Goal: Information Seeking & Learning: Learn about a topic

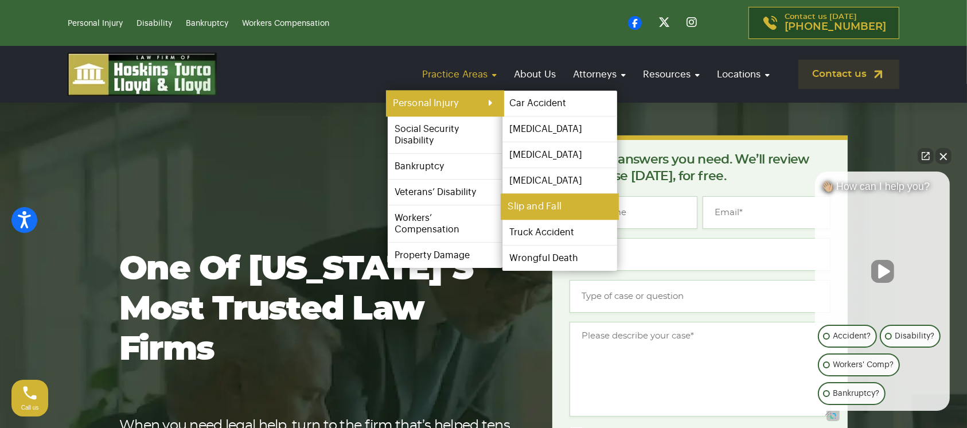
click at [550, 201] on link "Slip and Fall" at bounding box center [560, 207] width 118 height 26
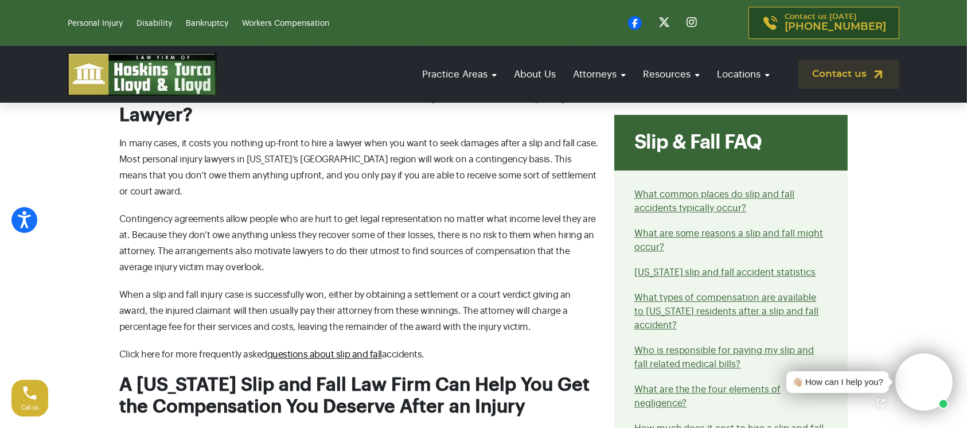
scroll to position [2902, 0]
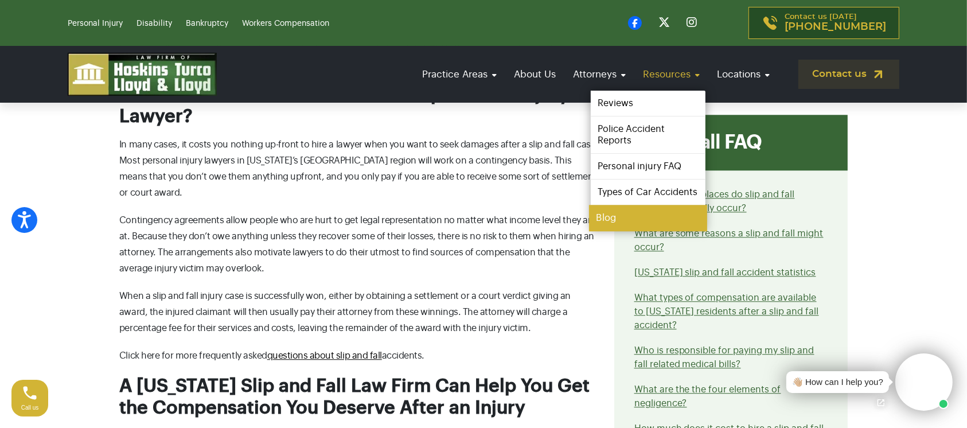
click at [636, 215] on link "Blog" at bounding box center [648, 218] width 118 height 26
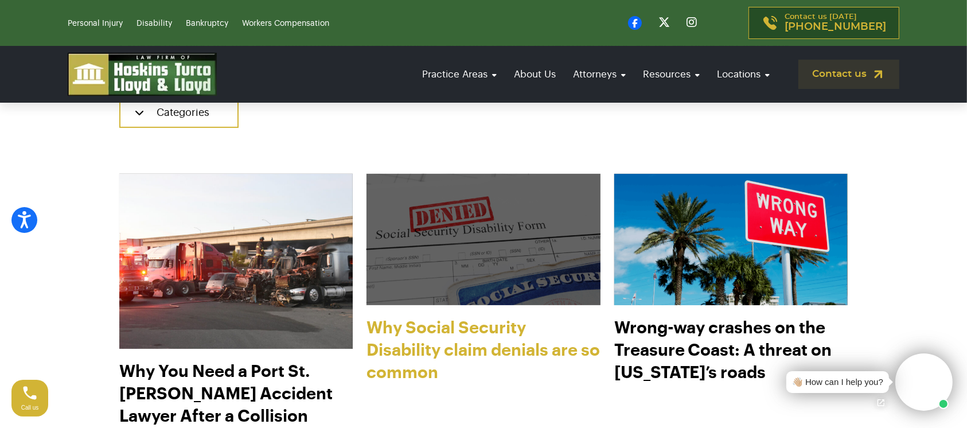
scroll to position [588, 0]
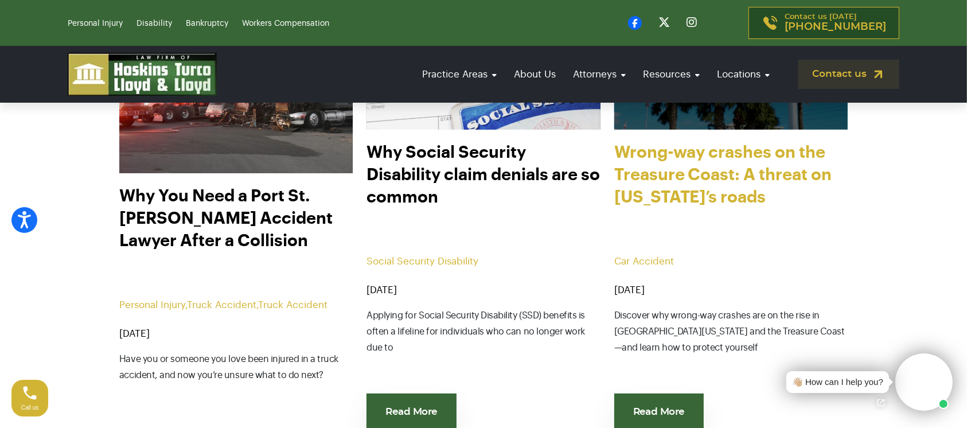
click at [671, 168] on link "Wrong-way crashes on the Treasure Coast: A threat on Florida’s roads" at bounding box center [730, 192] width 233 height 103
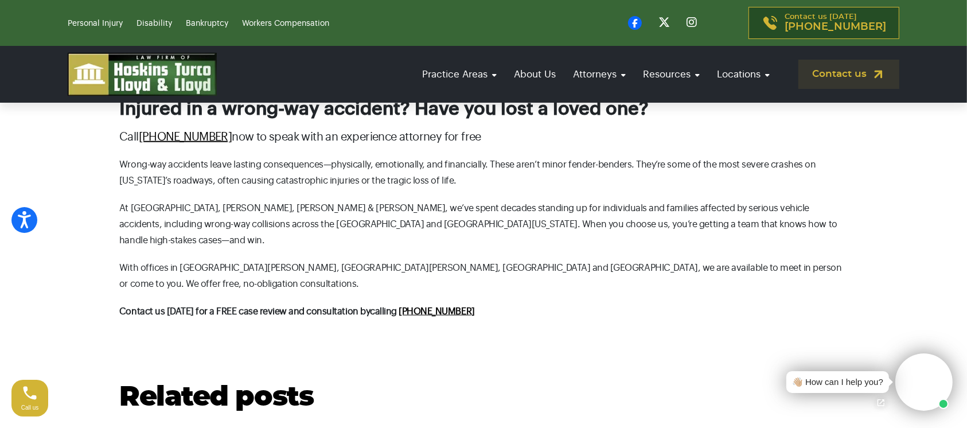
scroll to position [1308, 0]
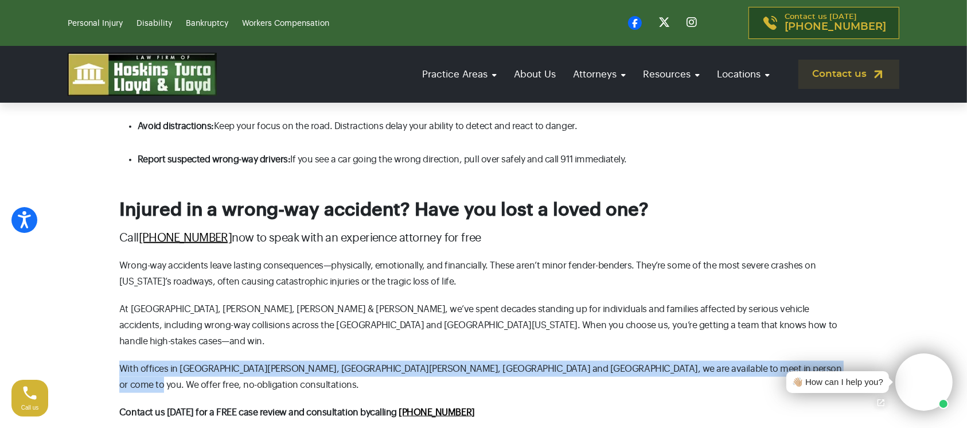
drag, startPoint x: 117, startPoint y: 294, endPoint x: 782, endPoint y: 292, distance: 665.2
copy p "With offices in Fort Pierce, Port St. Lucie, Vero Beach and Okeechobee, we are …"
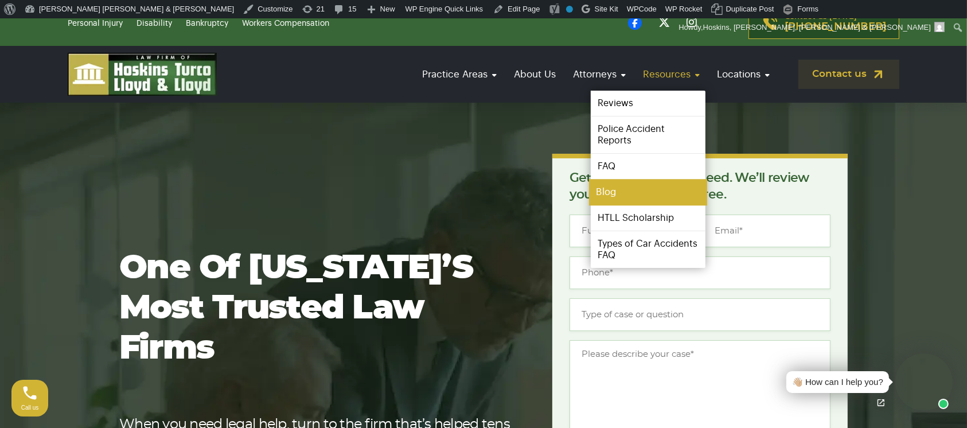
click at [647, 192] on link "Blog" at bounding box center [648, 192] width 118 height 26
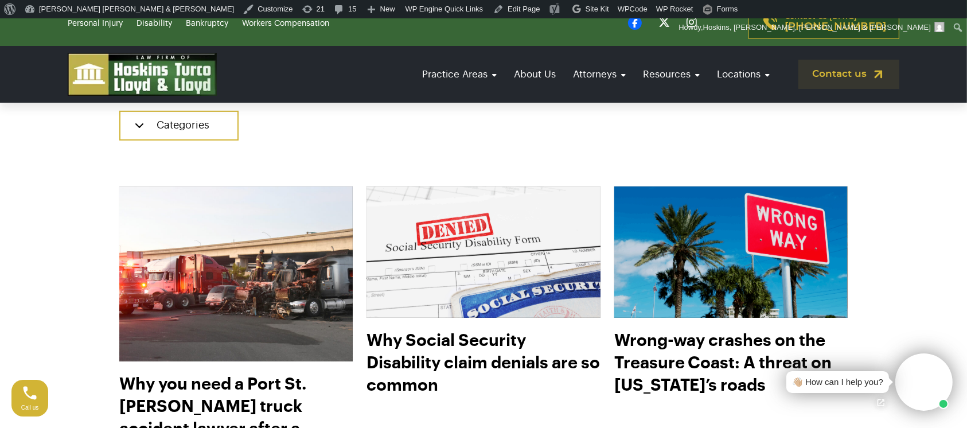
scroll to position [419, 0]
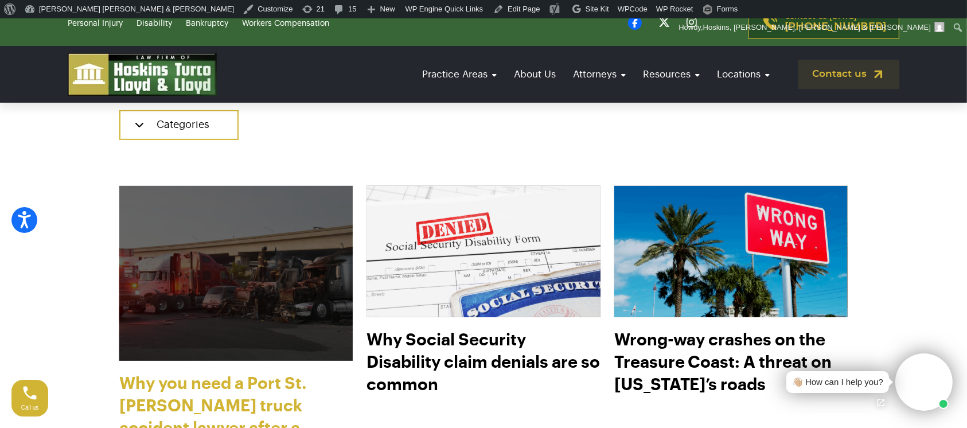
click at [268, 374] on link "Why you need a Port St. Lucie truck accident lawyer after a collision" at bounding box center [235, 423] width 233 height 103
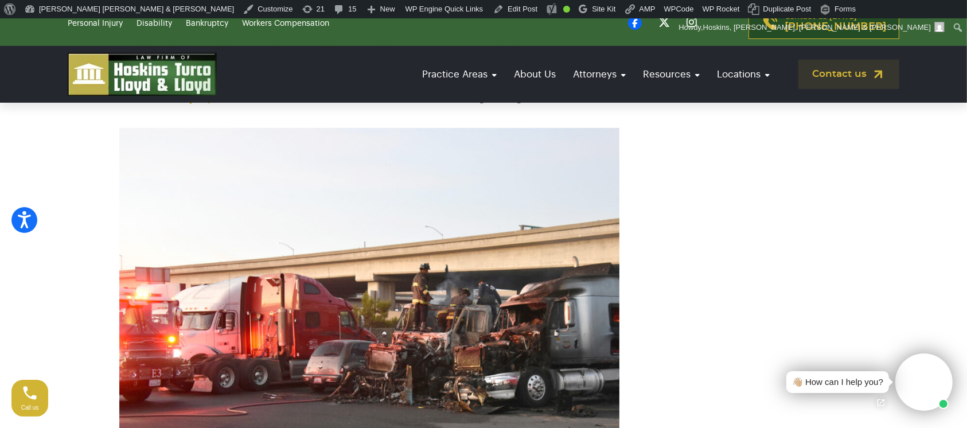
scroll to position [229, 0]
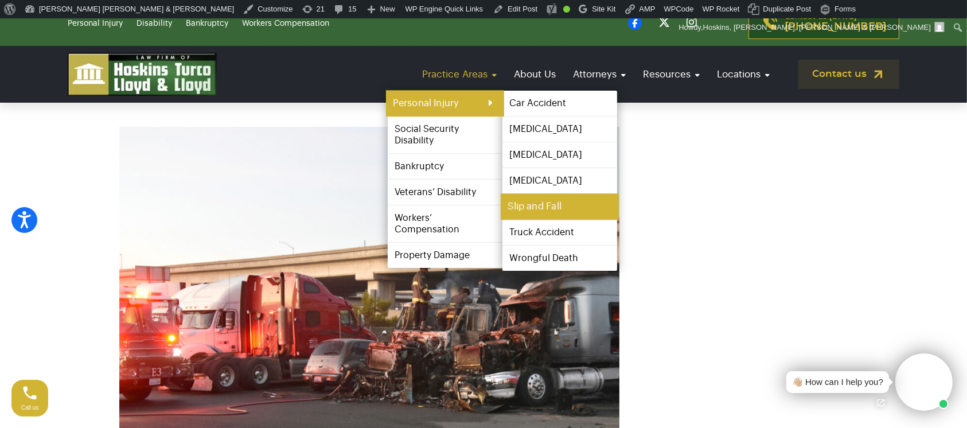
click at [534, 202] on link "Slip and Fall" at bounding box center [560, 207] width 118 height 26
